Goal: Information Seeking & Learning: Learn about a topic

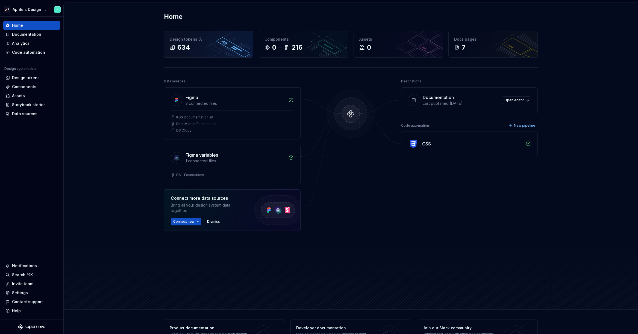
click at [234, 46] on div "634" at bounding box center [209, 47] width 78 height 9
click at [31, 34] on div "Documentation" at bounding box center [26, 34] width 29 height 5
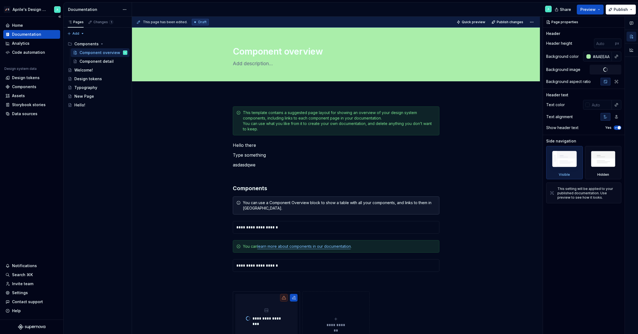
type textarea "*"
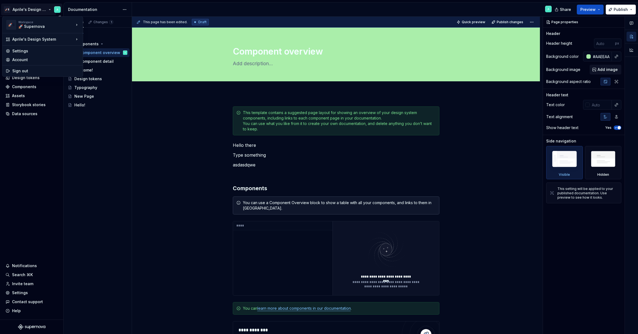
click at [34, 8] on html "🚀S Aprile's Design System Home Documentation Analytics Code automation Design s…" at bounding box center [319, 167] width 638 height 334
